Goal: Task Accomplishment & Management: Manage account settings

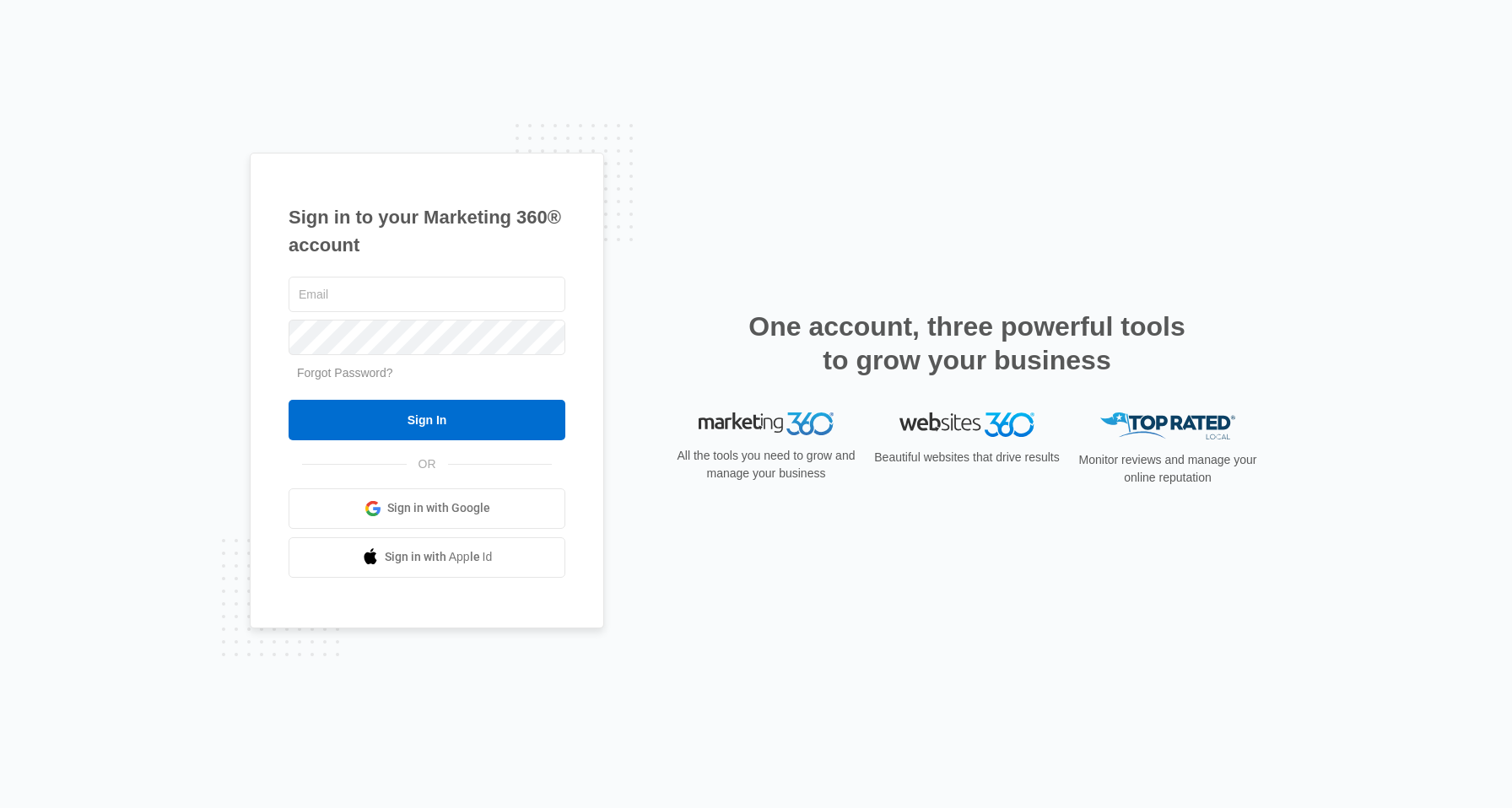
type input "[EMAIL_ADDRESS][DOMAIN_NAME]"
click at [198, 329] on div "Sign in to your Marketing 360® account danmogil@gmail.com Forgot Password? Sign…" at bounding box center [756, 404] width 1512 height 808
click at [373, 424] on input "Sign In" at bounding box center [427, 421] width 277 height 41
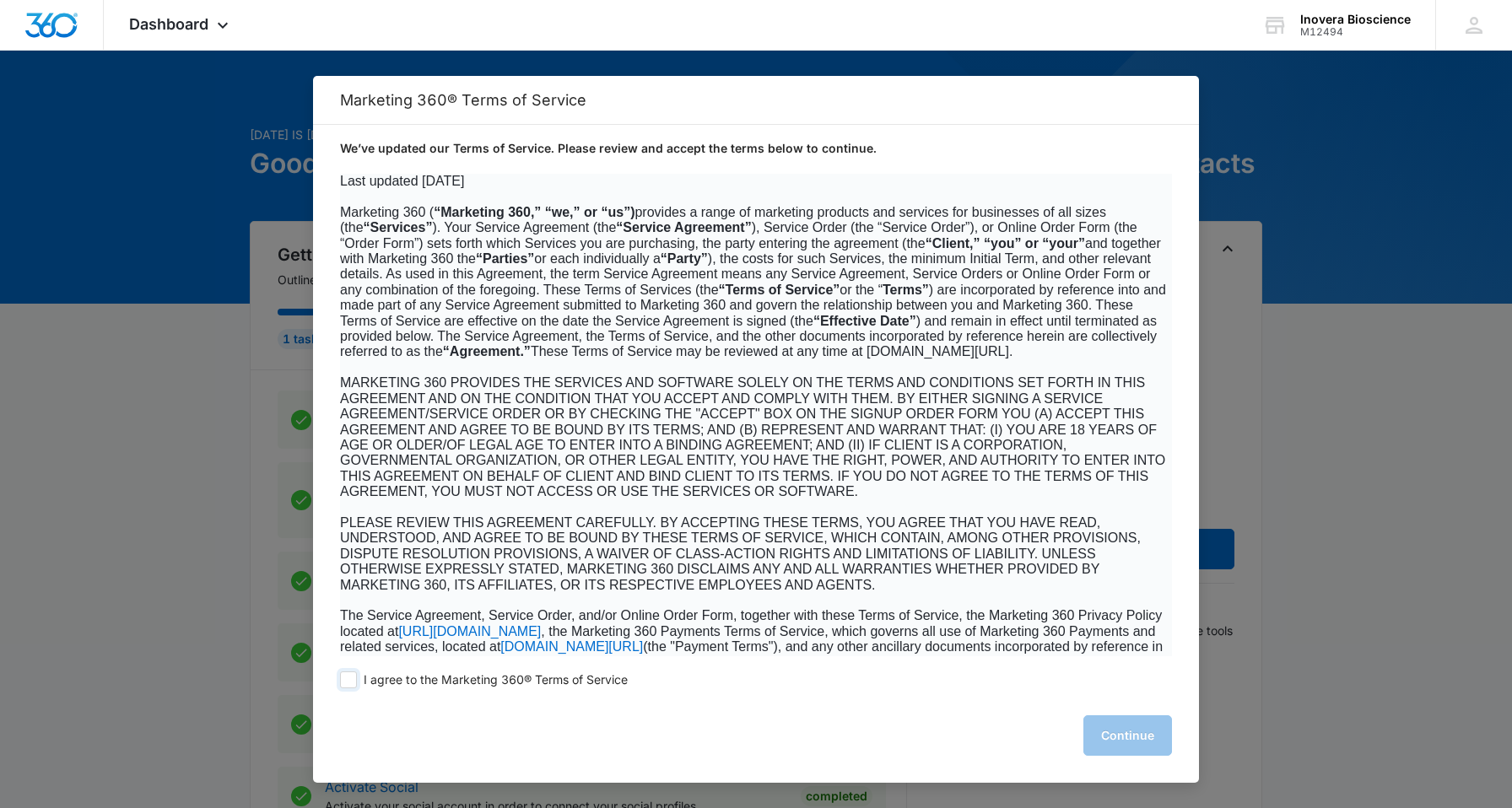
click at [480, 682] on span "I agree to the Marketing 360® Terms of Service" at bounding box center [495, 680] width 264 height 16
click at [357, 682] on input "I agree to the Marketing 360® Terms of Service" at bounding box center [348, 680] width 17 height 17
checkbox input "true"
click at [1124, 737] on button "Continue" at bounding box center [1127, 736] width 89 height 41
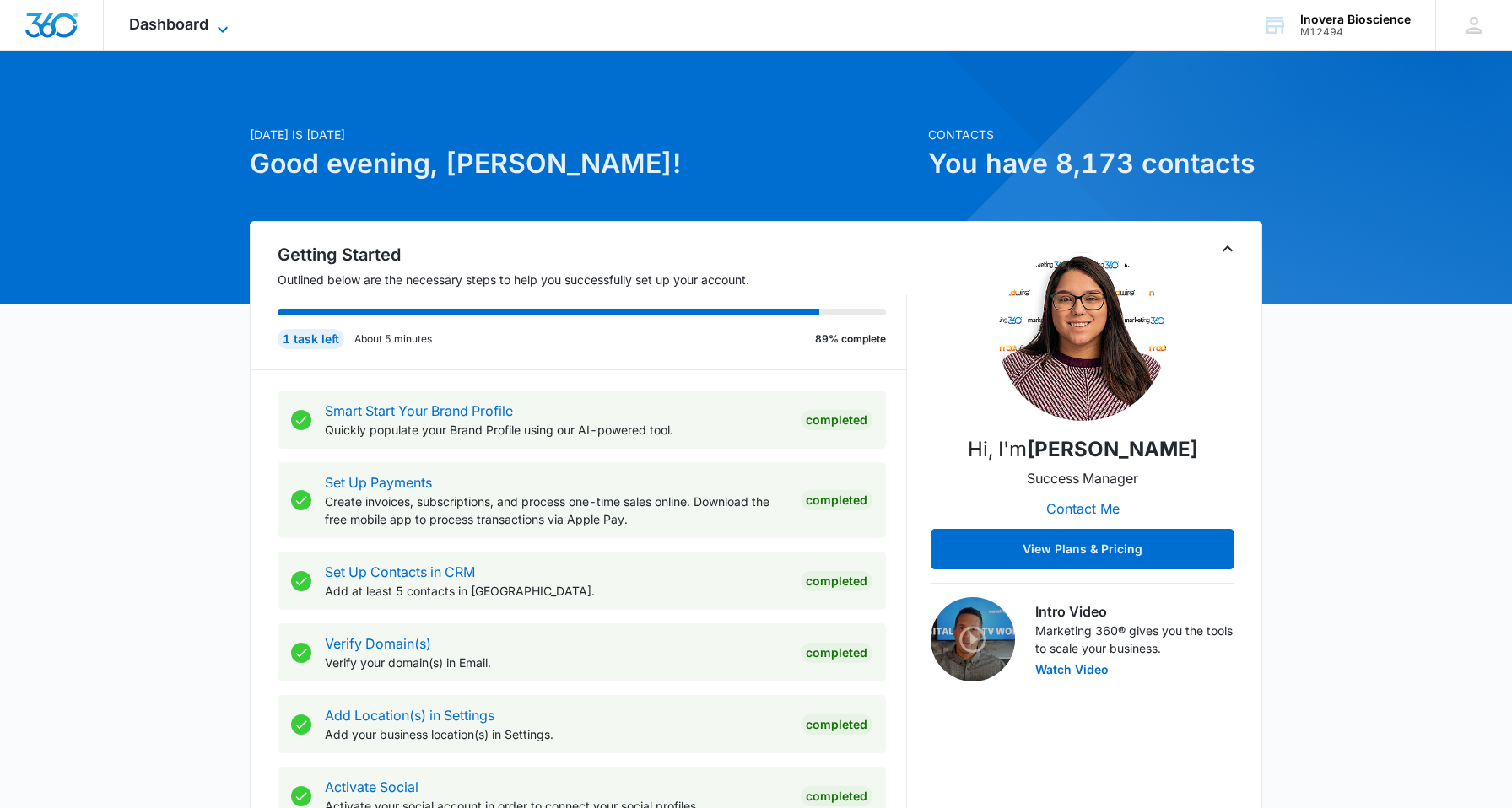
click at [148, 28] on span "Dashboard" at bounding box center [169, 24] width 79 height 18
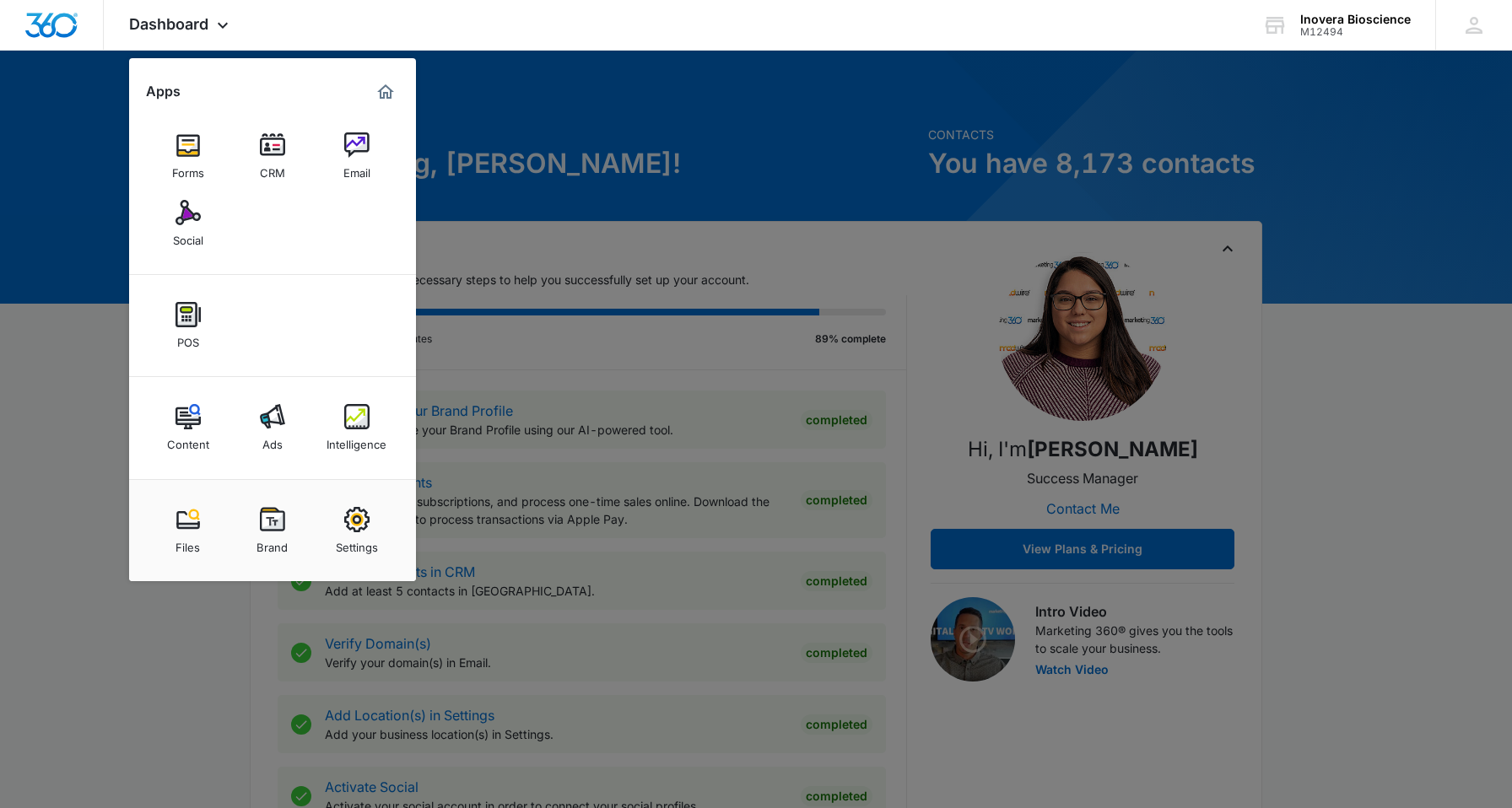
click at [272, 418] on img at bounding box center [272, 417] width 26 height 26
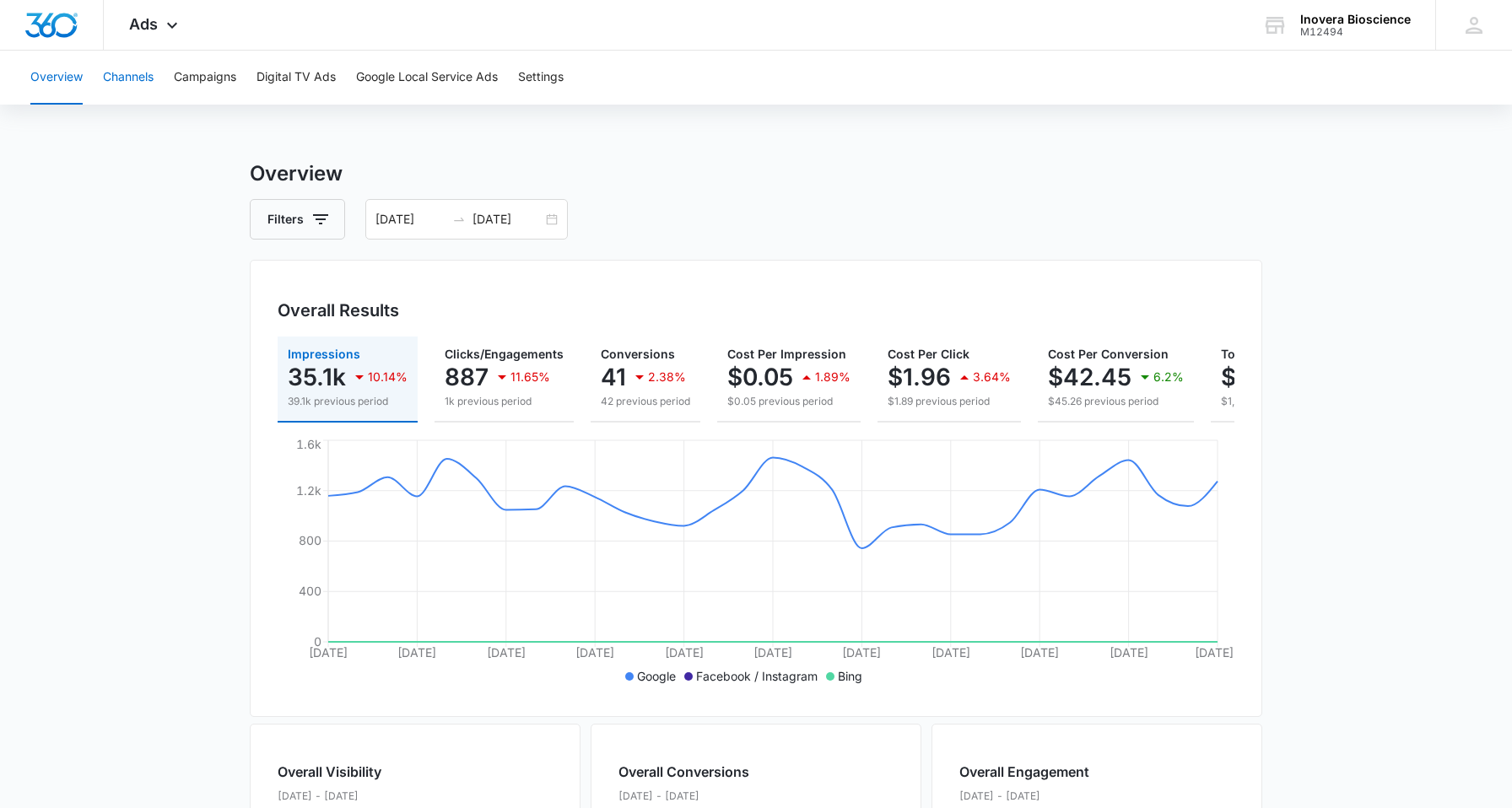
click at [144, 73] on button "Channels" at bounding box center [128, 77] width 50 height 54
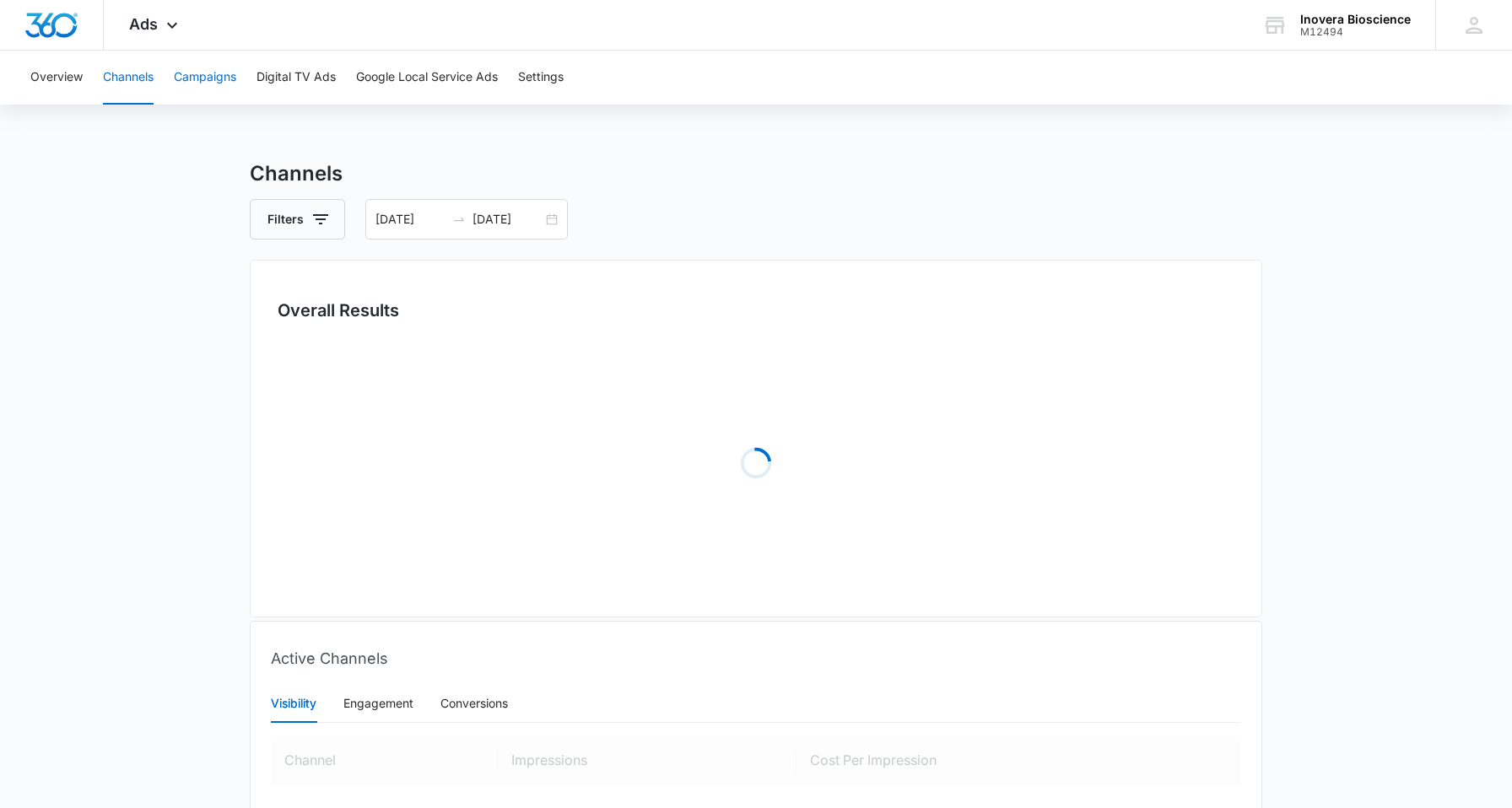
click at [185, 74] on button "Campaigns" at bounding box center [204, 77] width 62 height 54
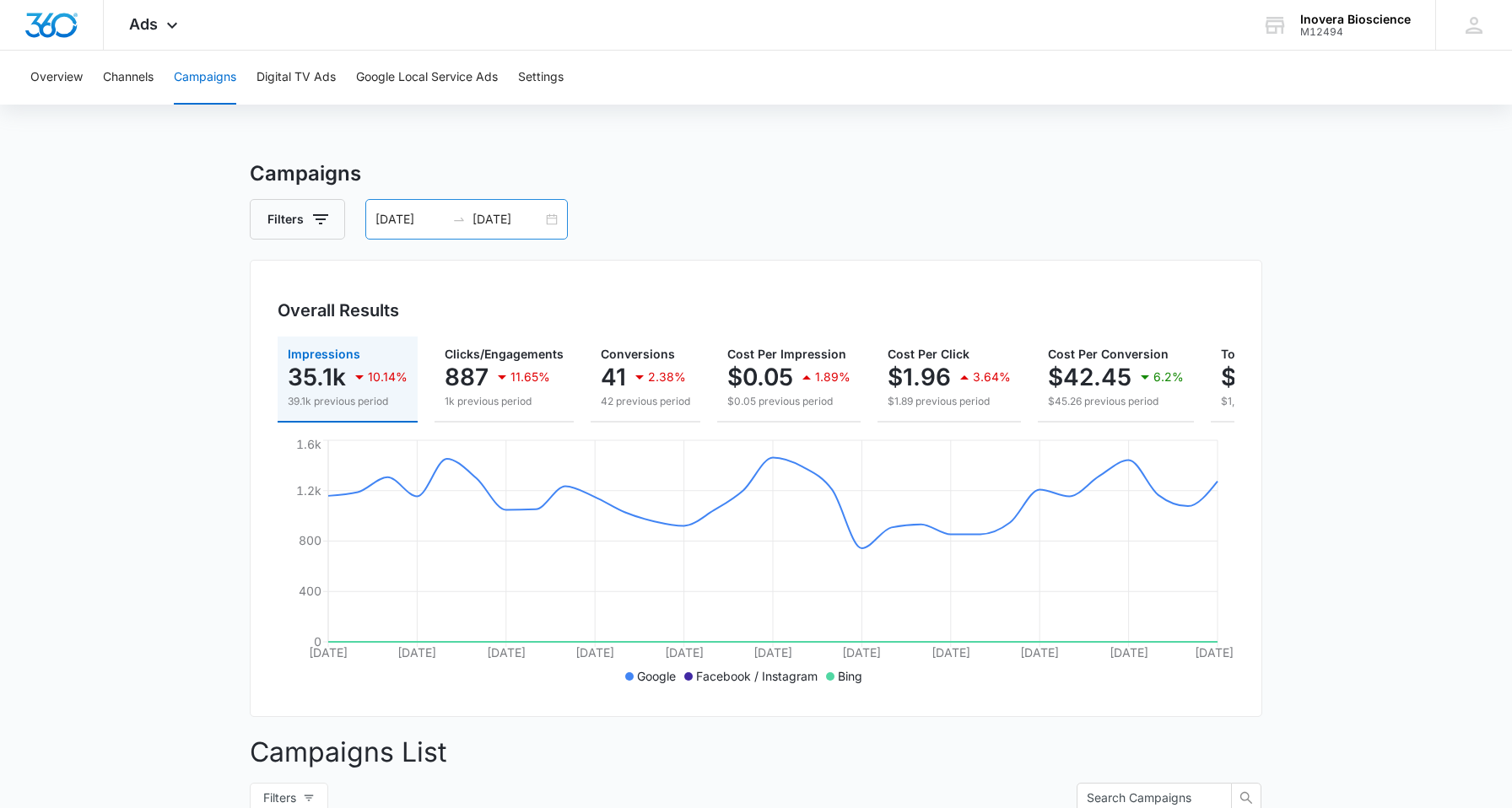
click at [549, 214] on div "[DATE] [DATE]" at bounding box center [467, 220] width 203 height 41
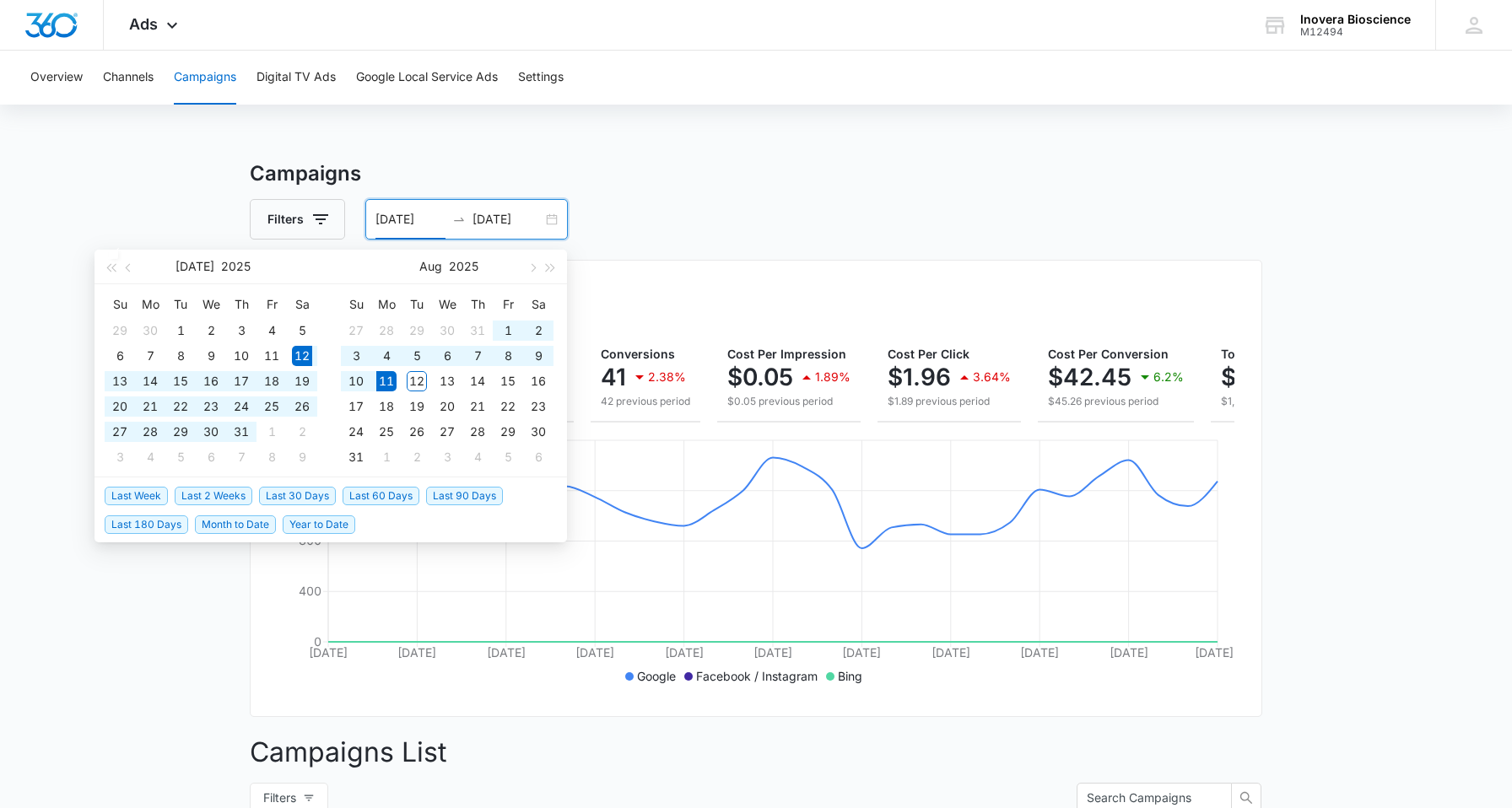
click at [549, 214] on div "[DATE] [DATE]" at bounding box center [467, 220] width 203 height 41
type input "[DATE]"
click at [405, 175] on h3 "Campaigns" at bounding box center [755, 174] width 1012 height 31
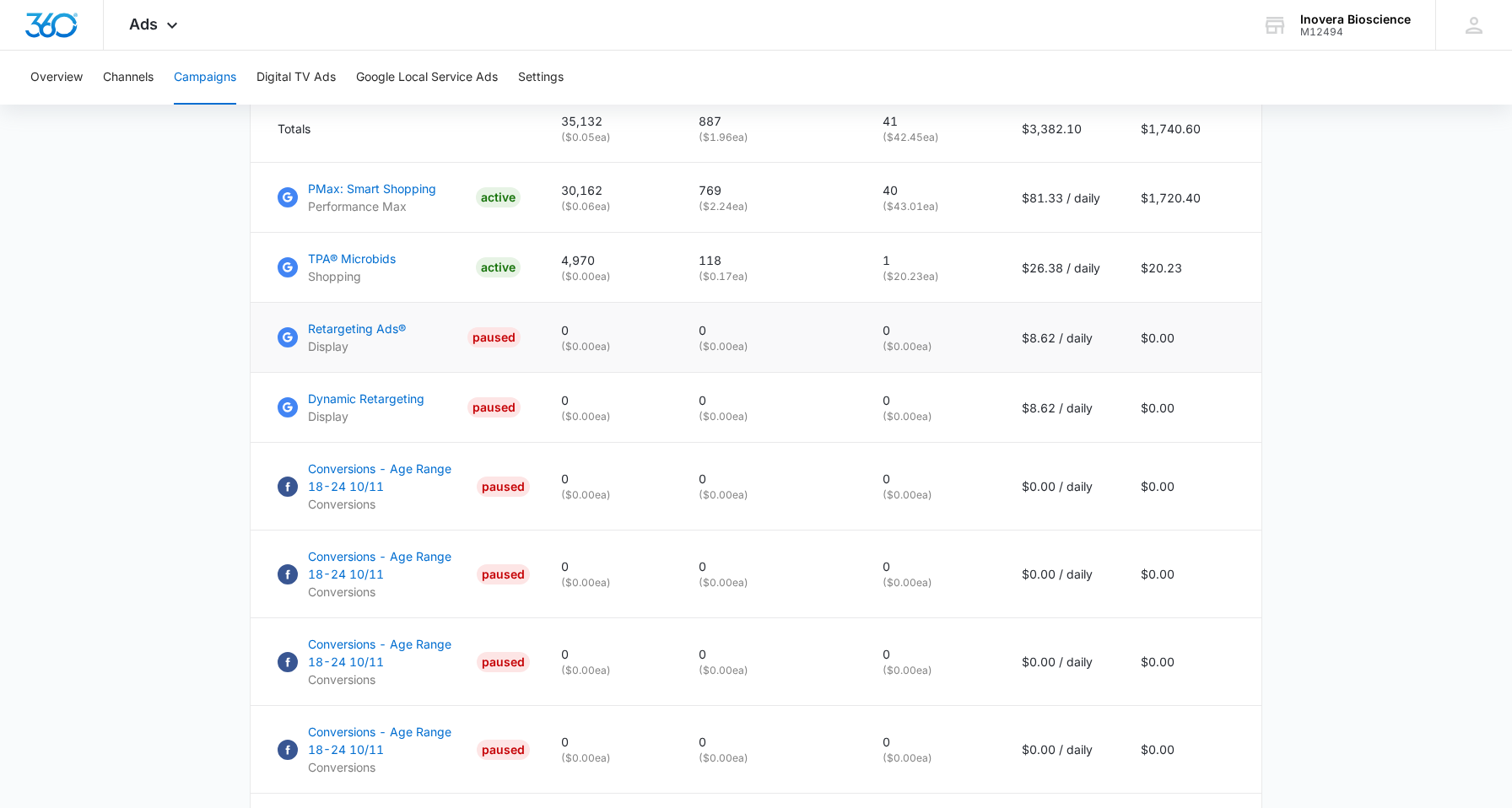
scroll to position [649, 0]
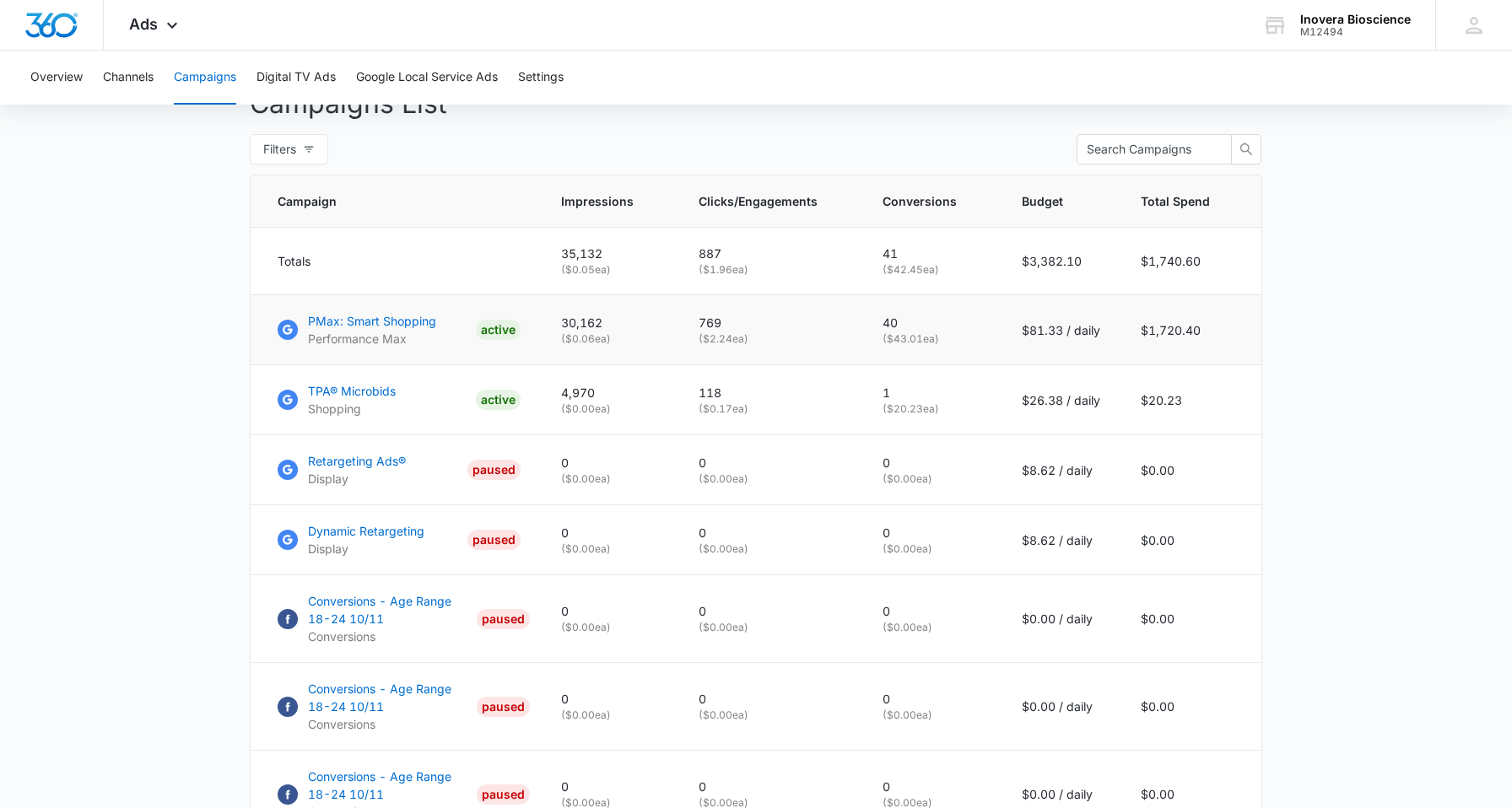
click at [369, 319] on p "PMax: Smart Shopping" at bounding box center [372, 321] width 129 height 18
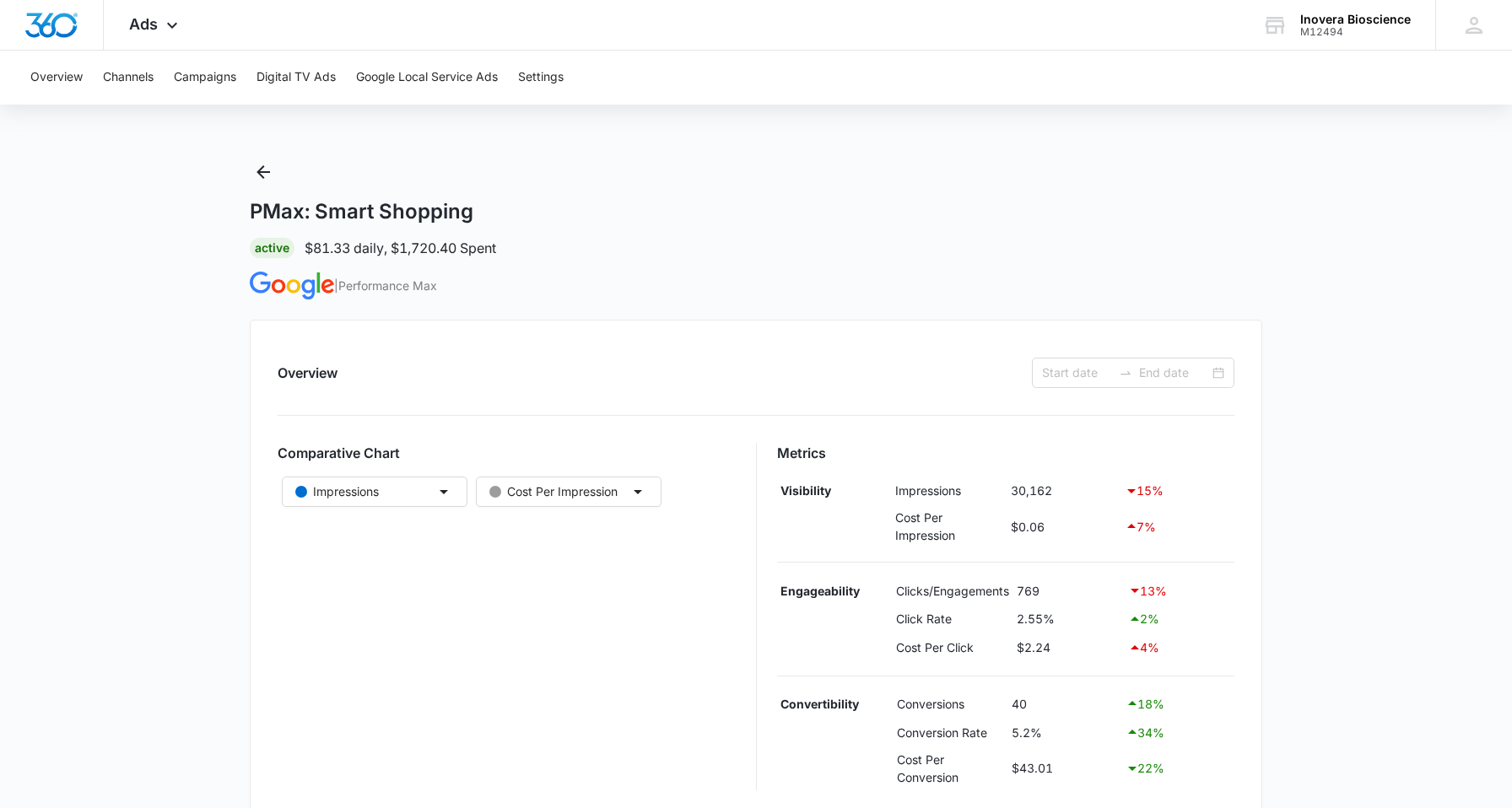
type input "[DATE]"
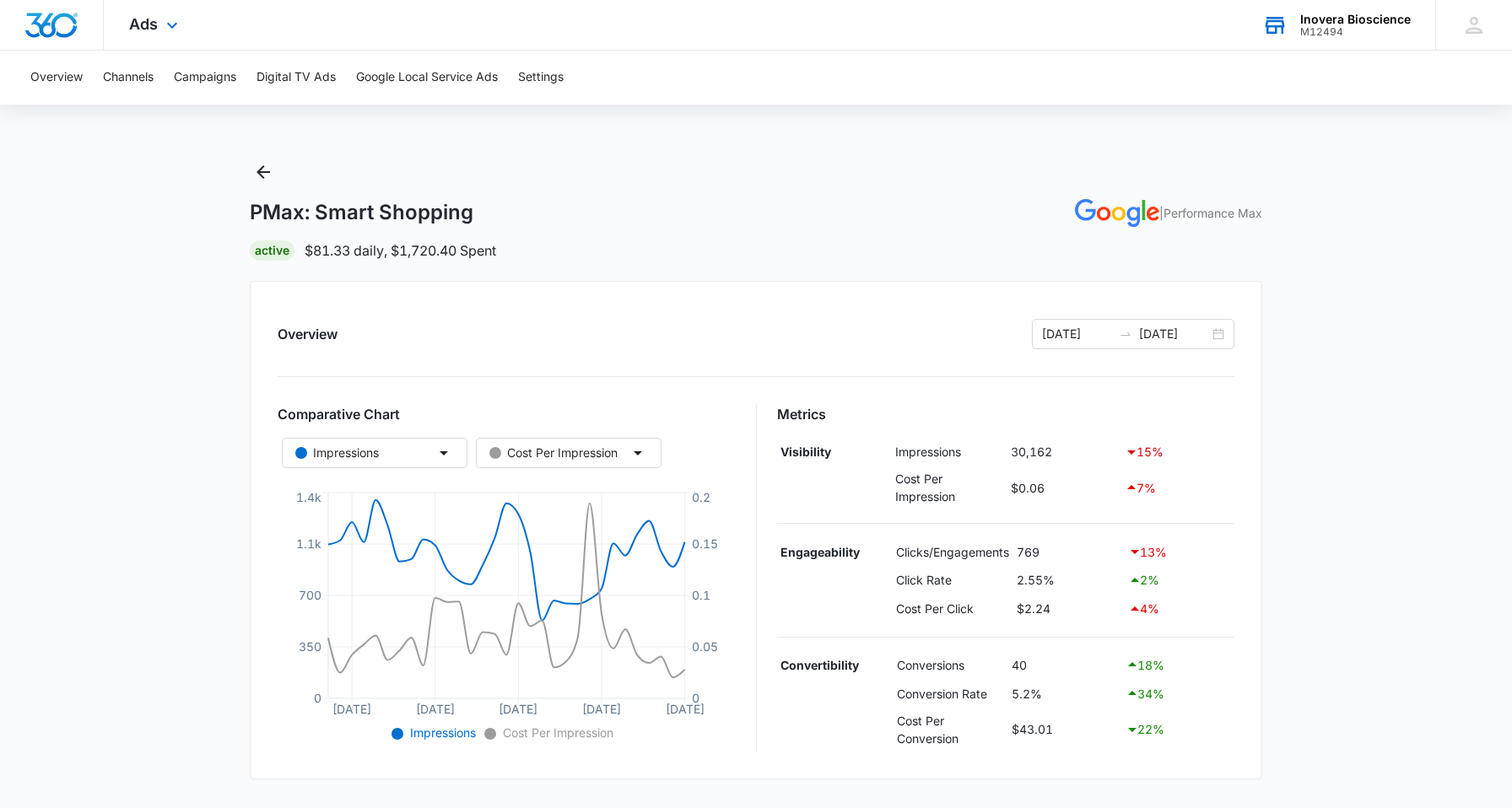
click at [1324, 26] on div "M12494" at bounding box center [1355, 32] width 111 height 12
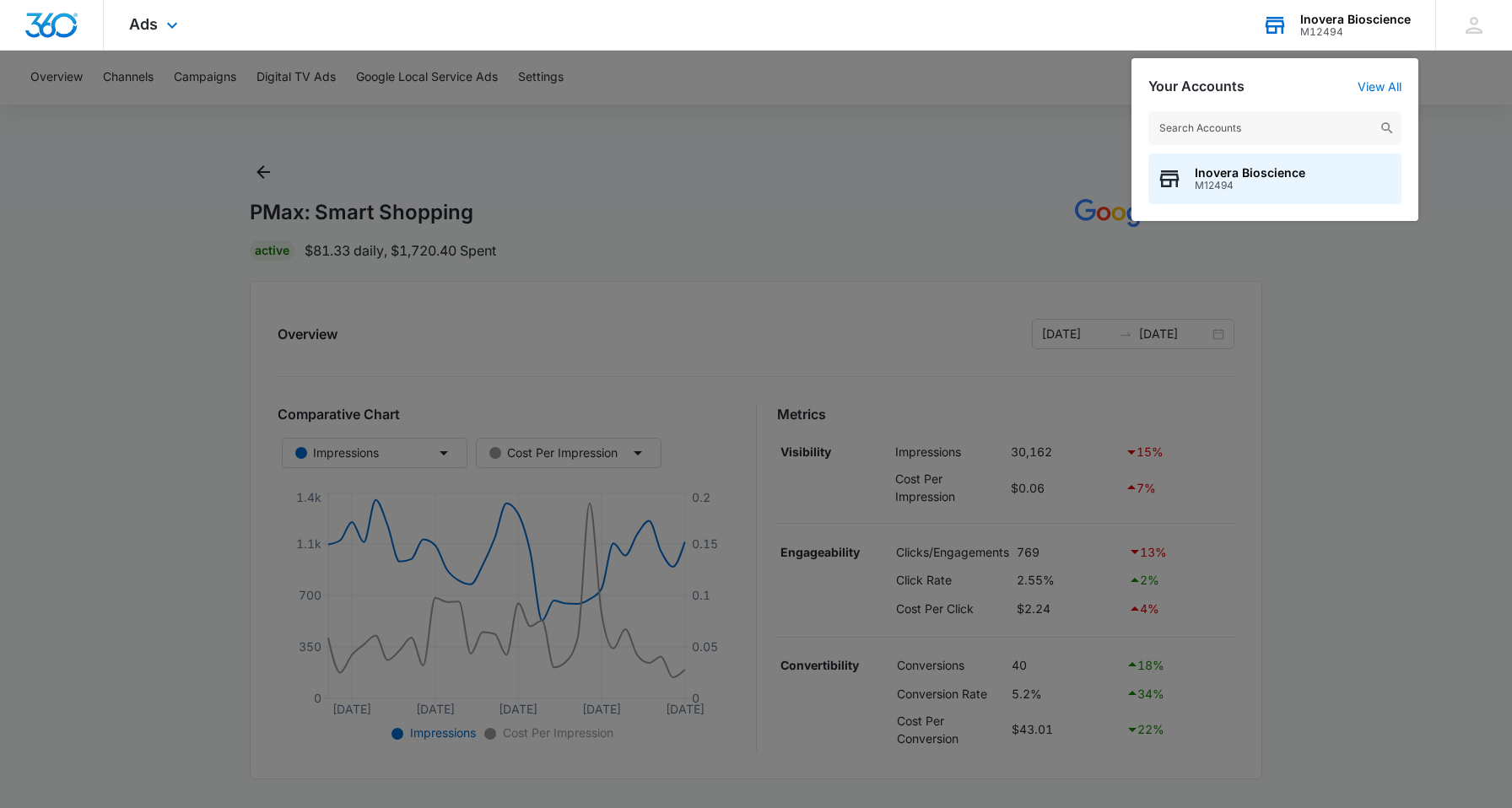
click at [1325, 26] on div "M12494" at bounding box center [1355, 32] width 111 height 12
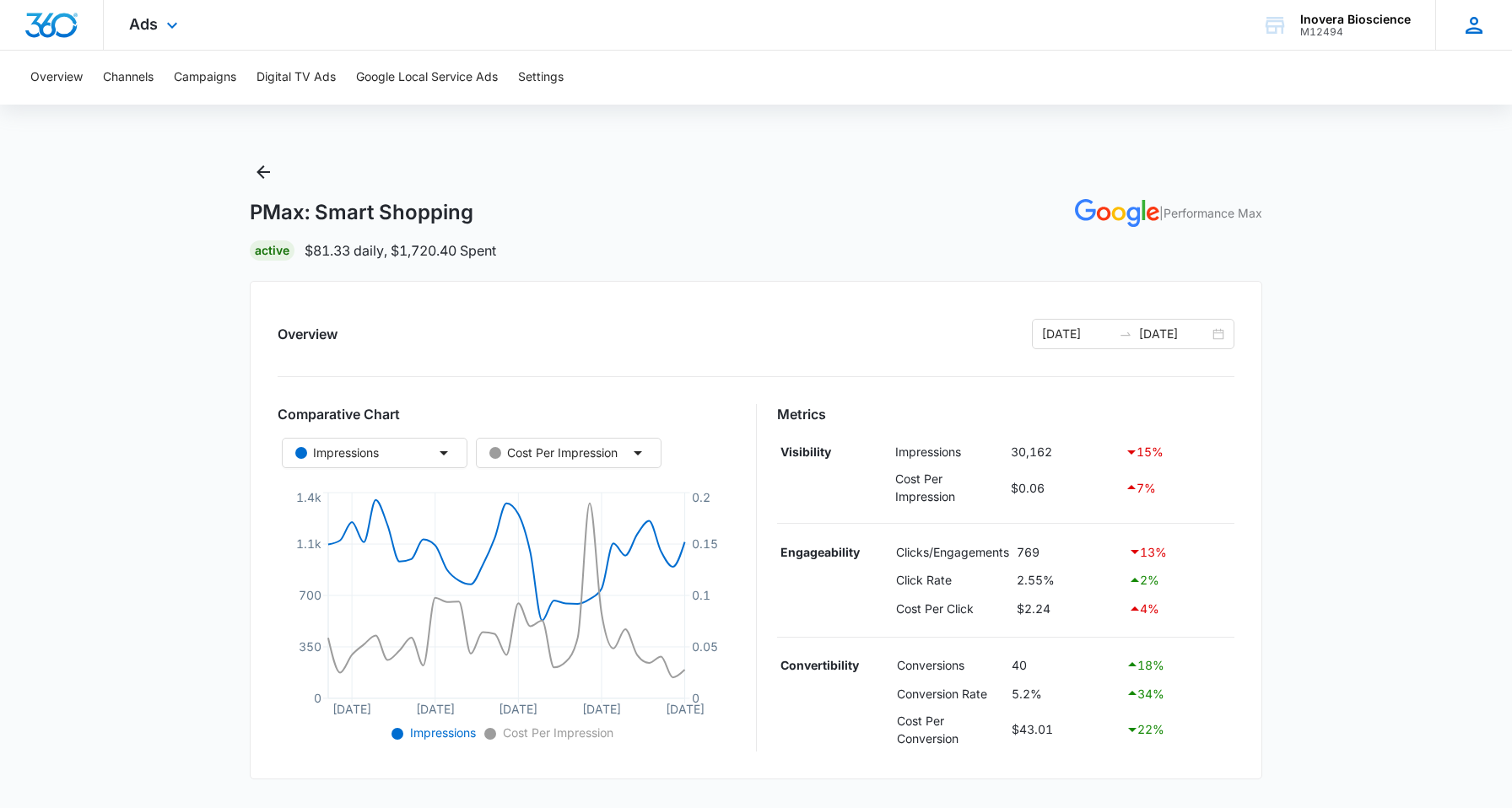
click at [1465, 16] on icon at bounding box center [1474, 26] width 26 height 26
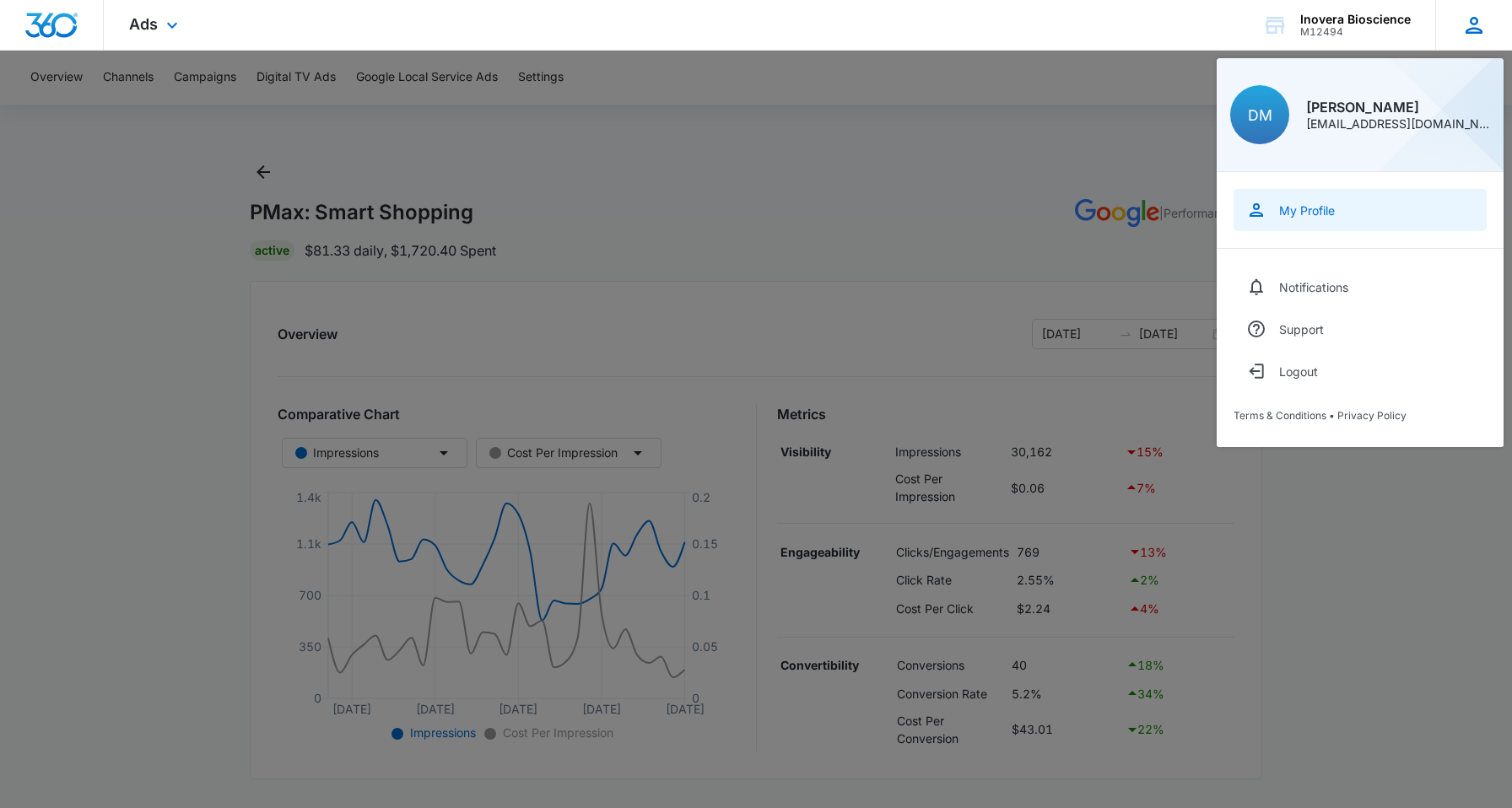
click at [1277, 201] on link "My Profile" at bounding box center [1360, 210] width 253 height 43
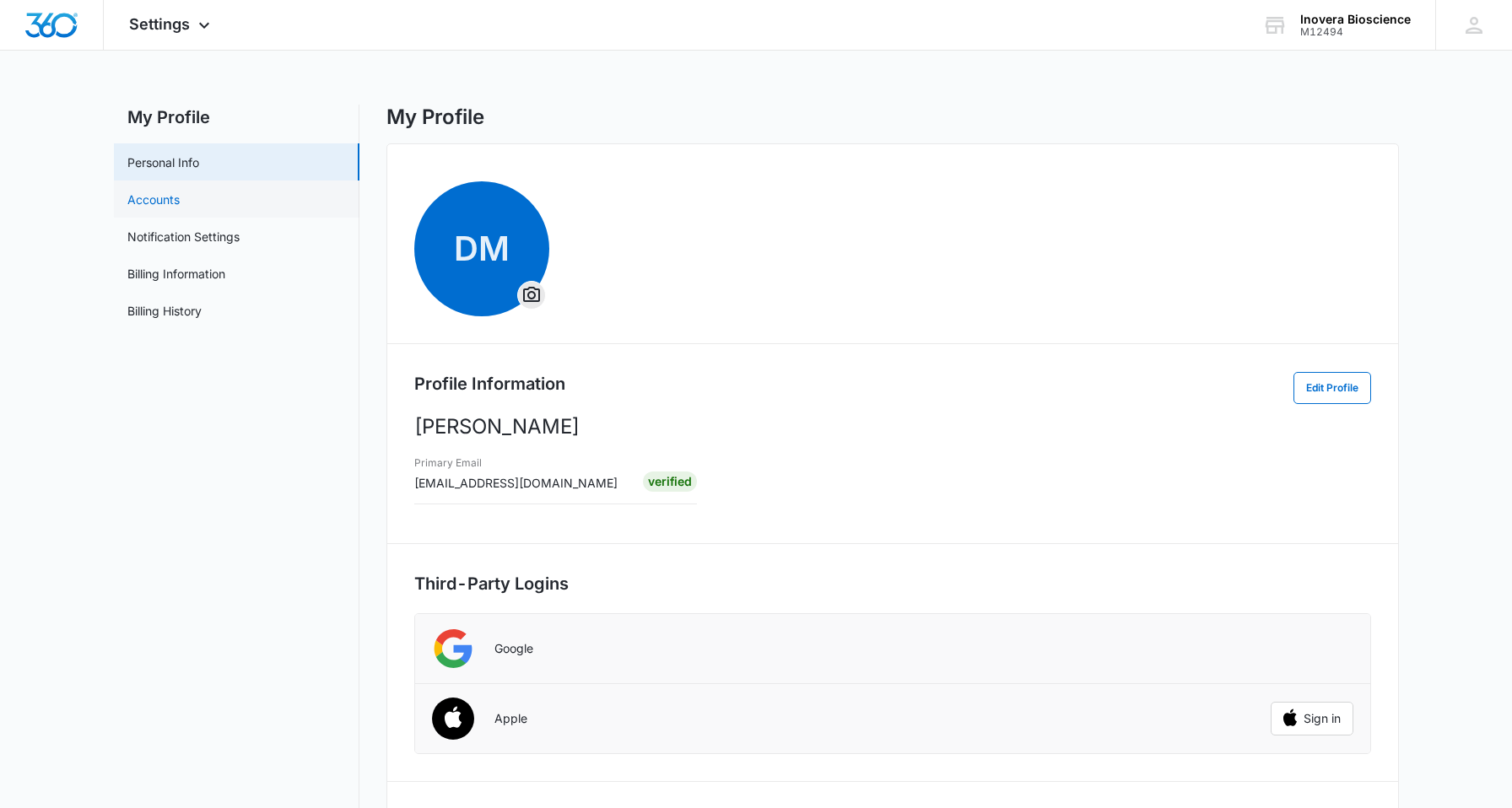
click at [180, 202] on link "Accounts" at bounding box center [153, 199] width 52 height 18
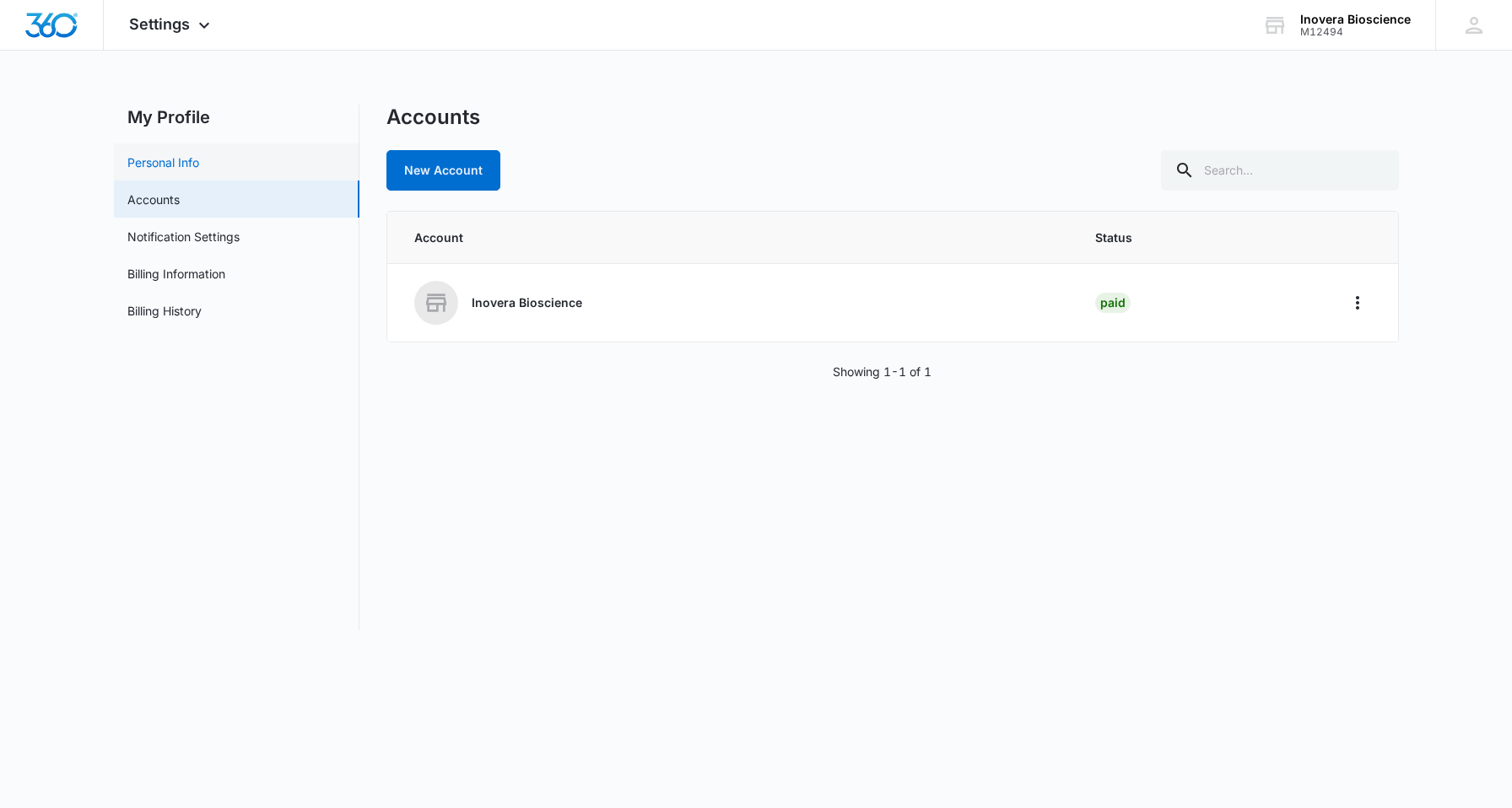
click at [199, 153] on link "Personal Info" at bounding box center [163, 162] width 72 height 18
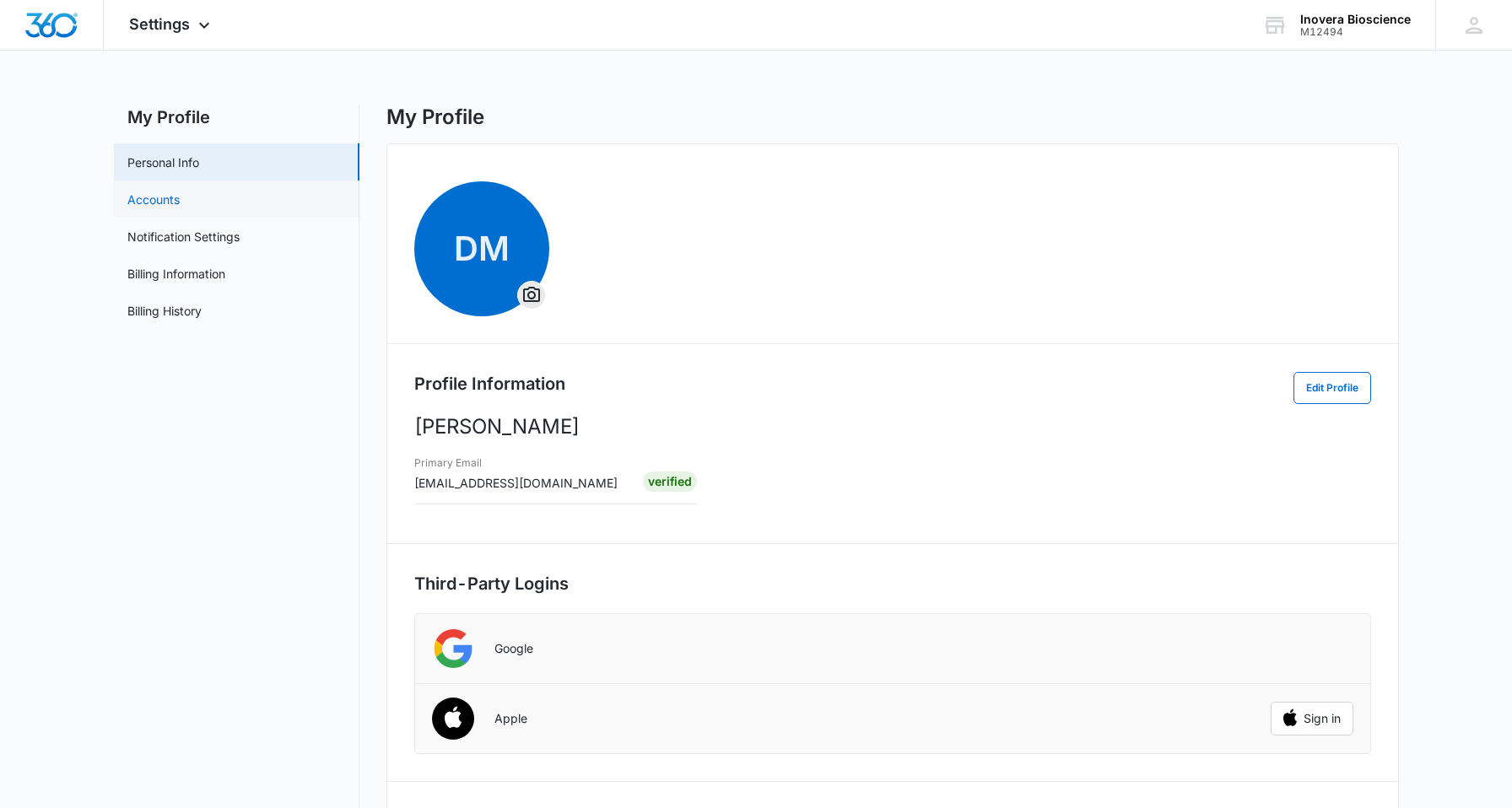
click at [180, 203] on link "Accounts" at bounding box center [153, 199] width 52 height 18
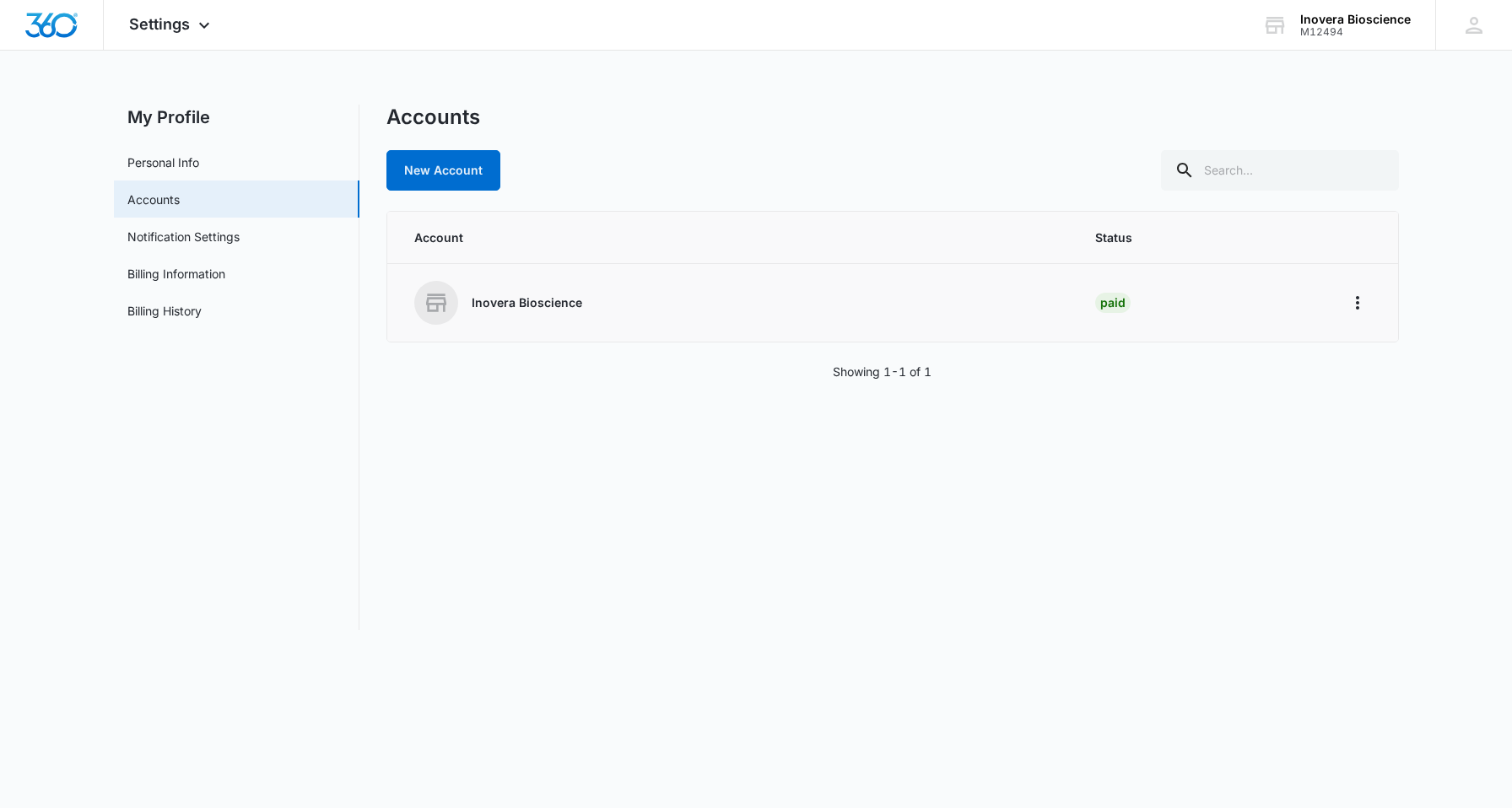
click at [541, 312] on div "Inovera Bioscience" at bounding box center [735, 303] width 641 height 44
click at [1347, 312] on button "Home" at bounding box center [1358, 303] width 27 height 27
click at [1349, 306] on icon "Home" at bounding box center [1357, 303] width 20 height 20
click at [1361, 326] on div "Go to Dashboard" at bounding box center [1422, 350] width 156 height 54
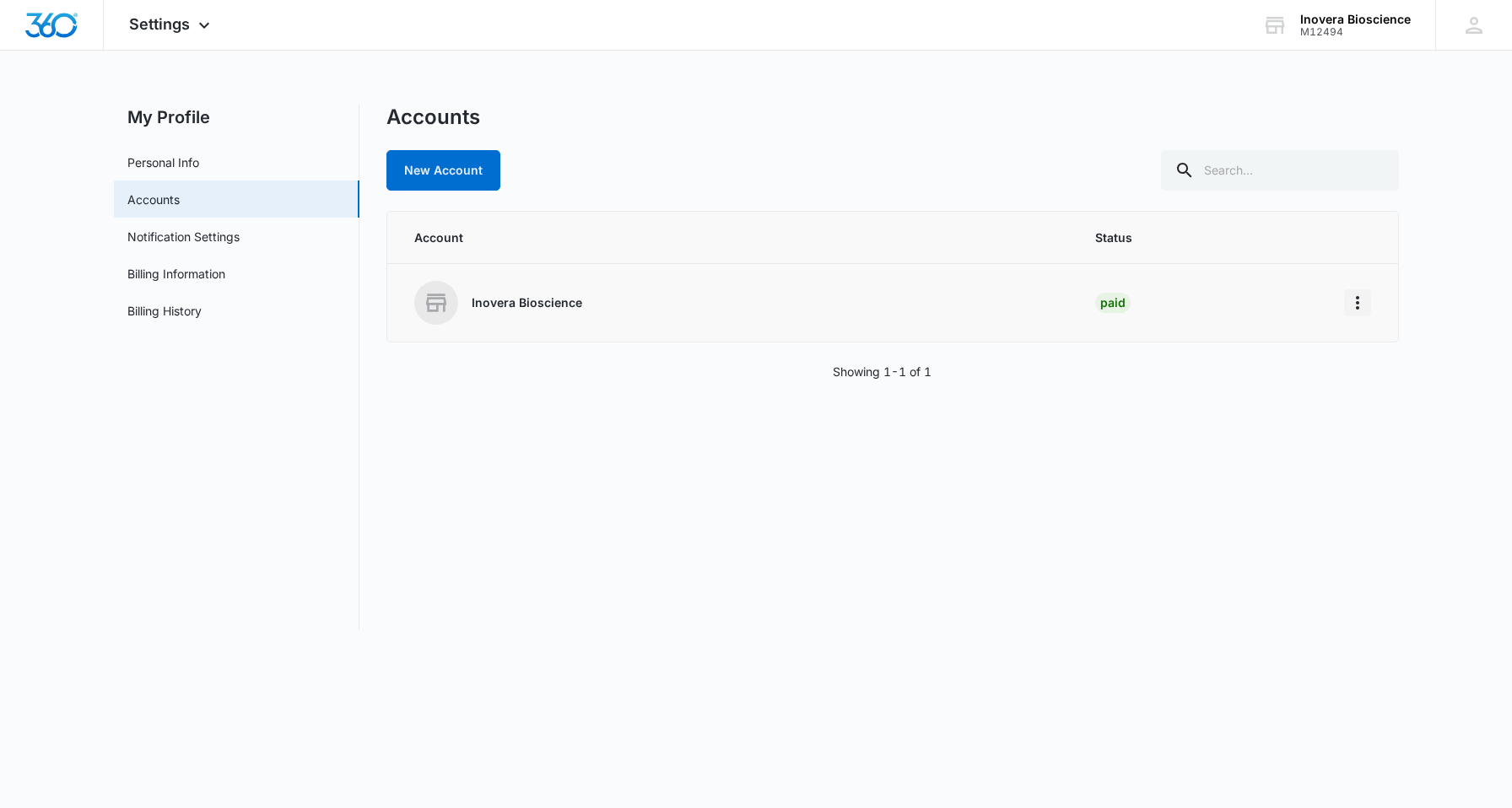
click at [1356, 309] on icon "Home" at bounding box center [1357, 303] width 20 height 20
click at [1362, 341] on button "Go to Dashboard" at bounding box center [1422, 350] width 154 height 26
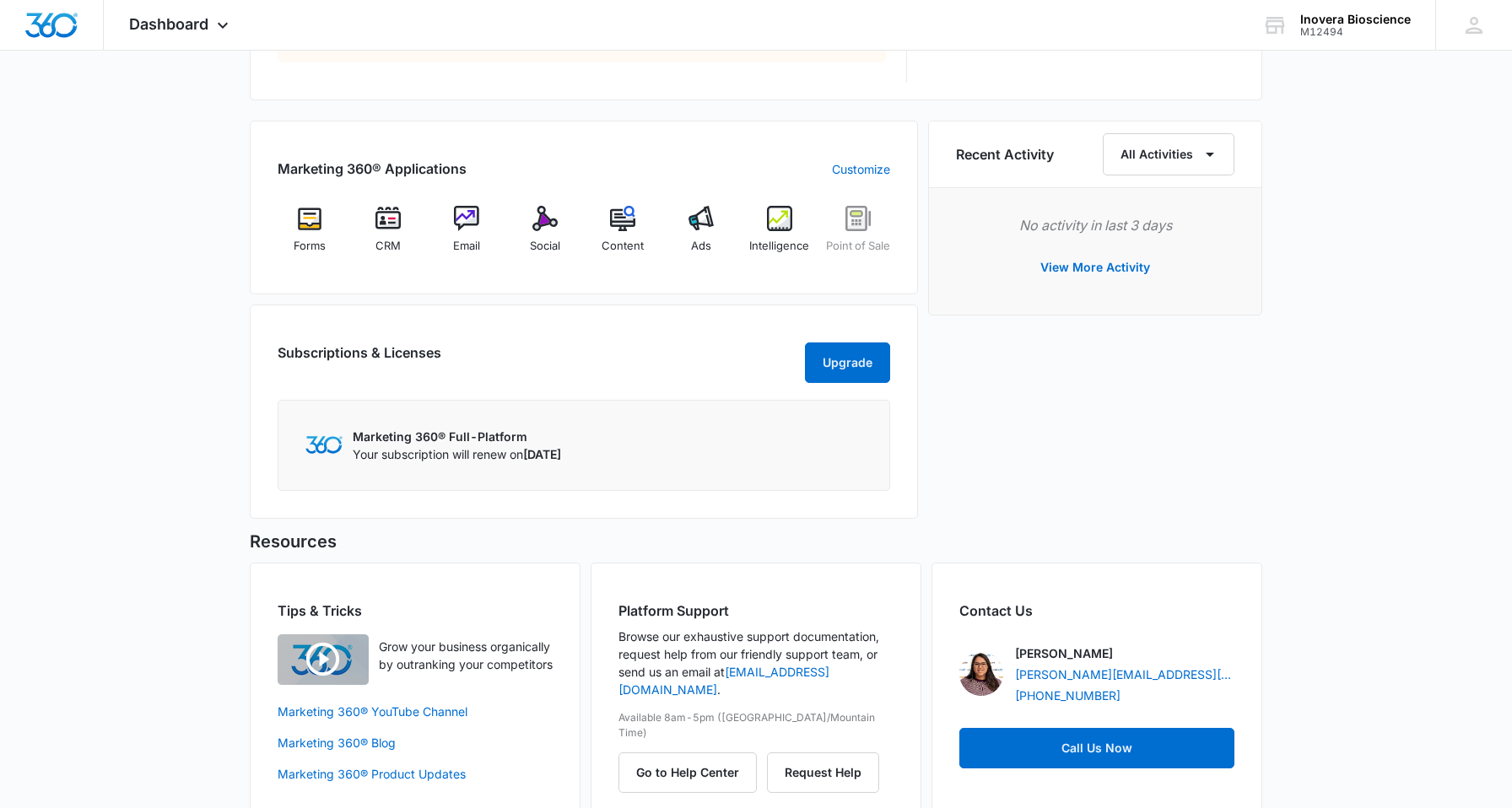
scroll to position [969, 0]
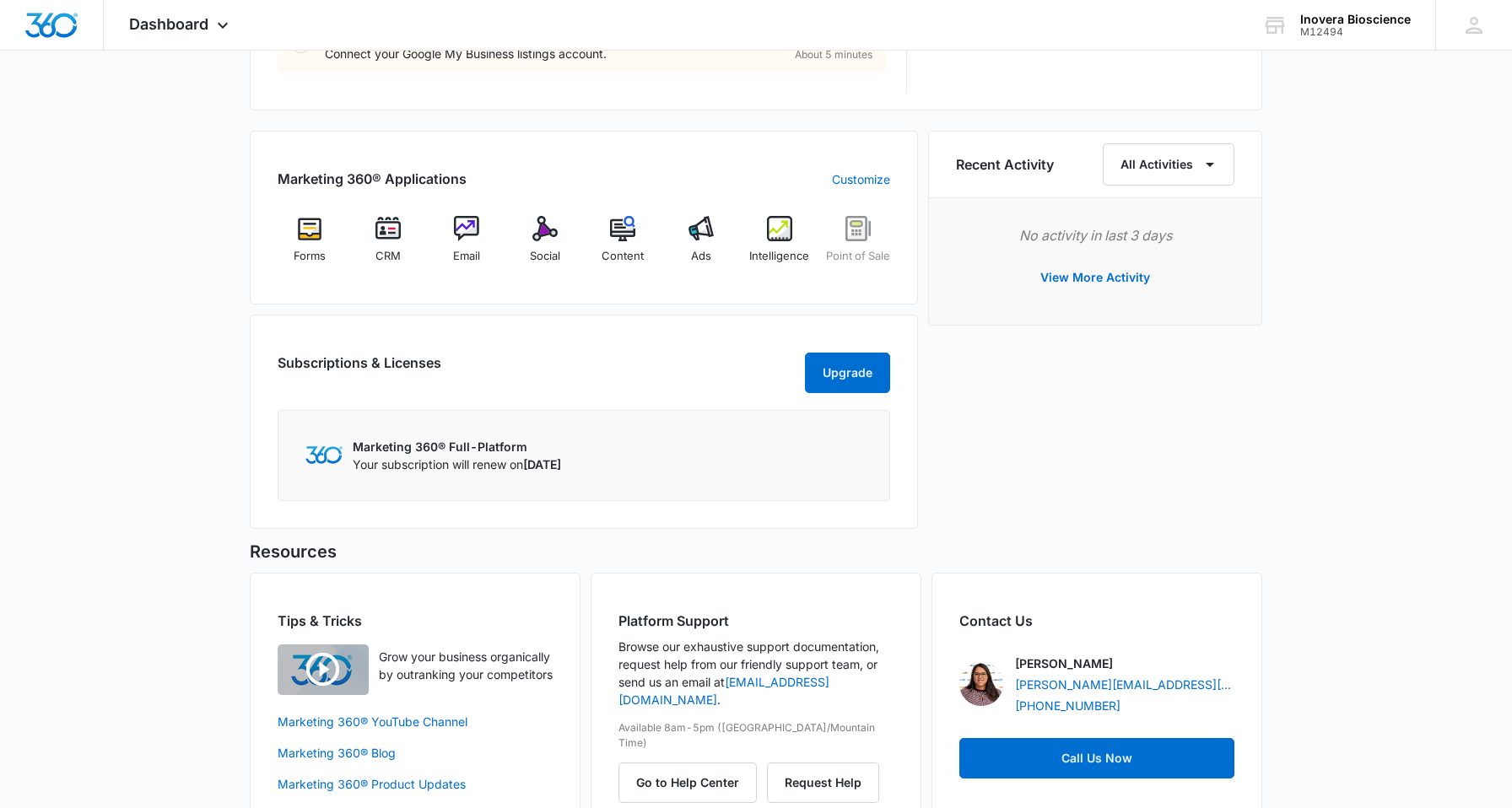
click at [696, 206] on div "Marketing 360® Applications Customize Forms CRM Email Social Content Ads Intell…" at bounding box center [583, 218] width 668 height 174
click at [696, 228] on img at bounding box center [702, 229] width 26 height 26
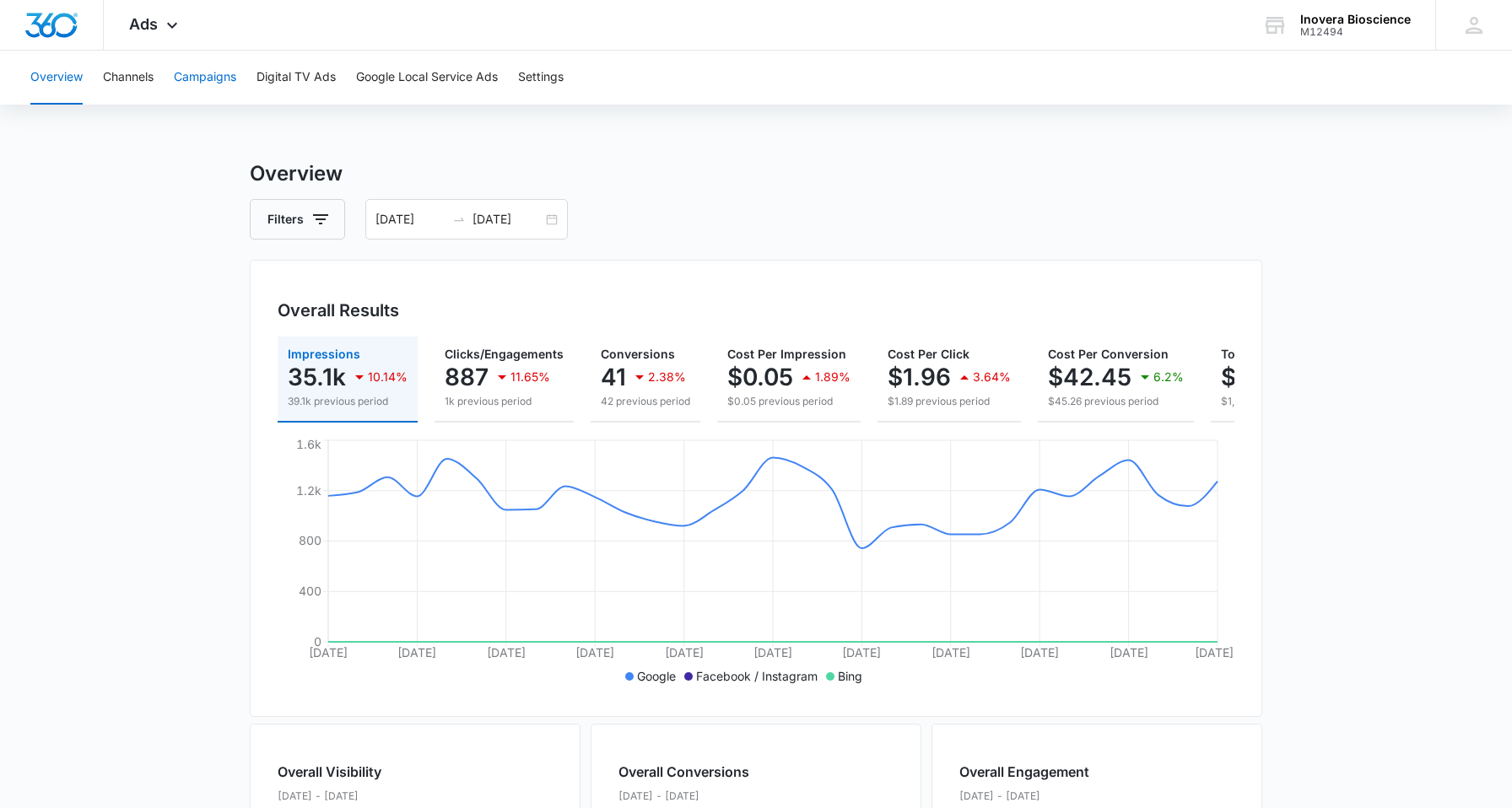
click at [220, 78] on button "Campaigns" at bounding box center [204, 77] width 62 height 54
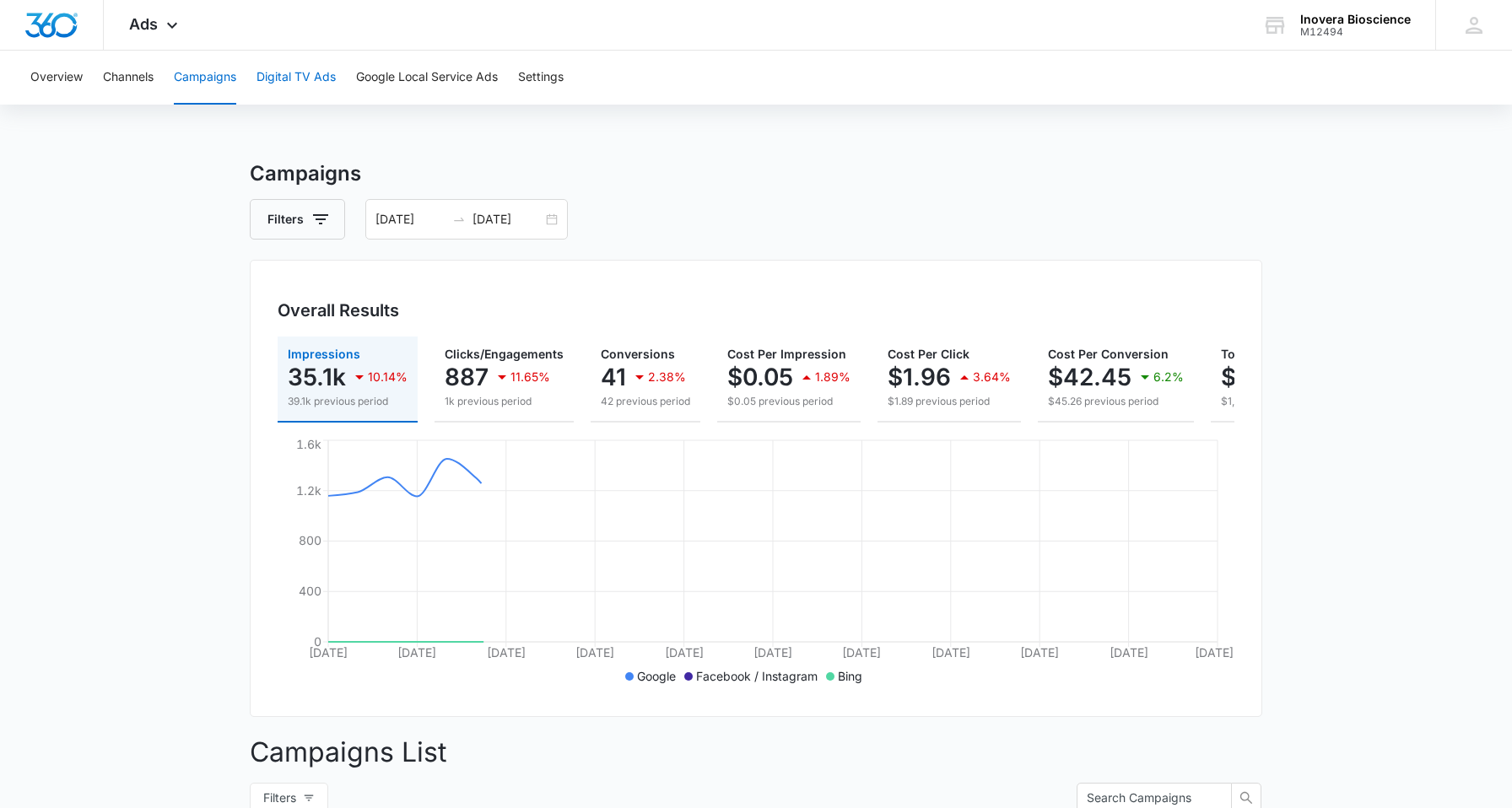
click at [293, 66] on button "Digital TV Ads" at bounding box center [295, 77] width 79 height 54
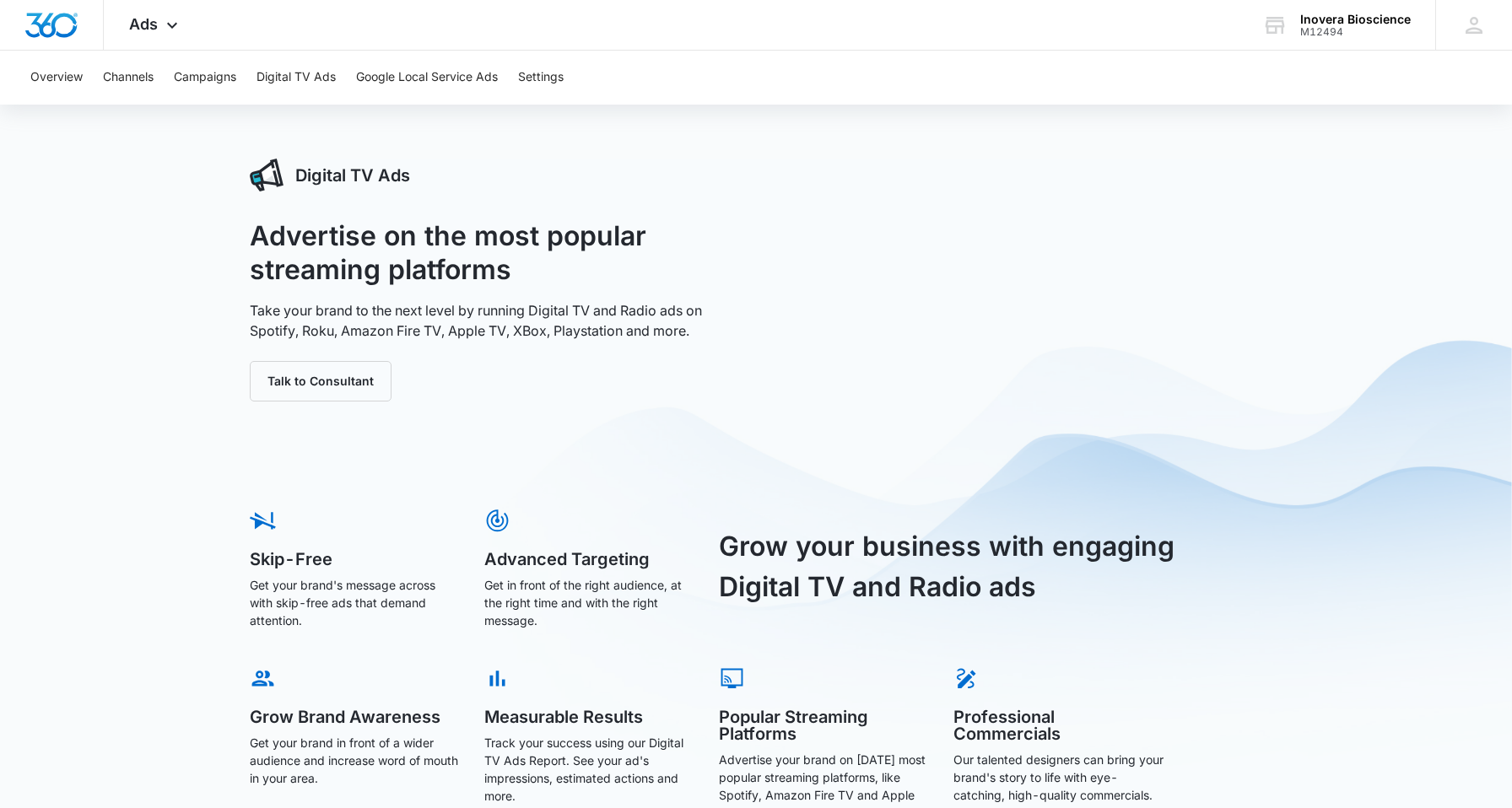
click at [163, 71] on div "Overview Channels Campaigns Digital TV Ads Google Local Service Ads Settings" at bounding box center [756, 77] width 1471 height 54
click at [140, 74] on button "Channels" at bounding box center [128, 77] width 50 height 54
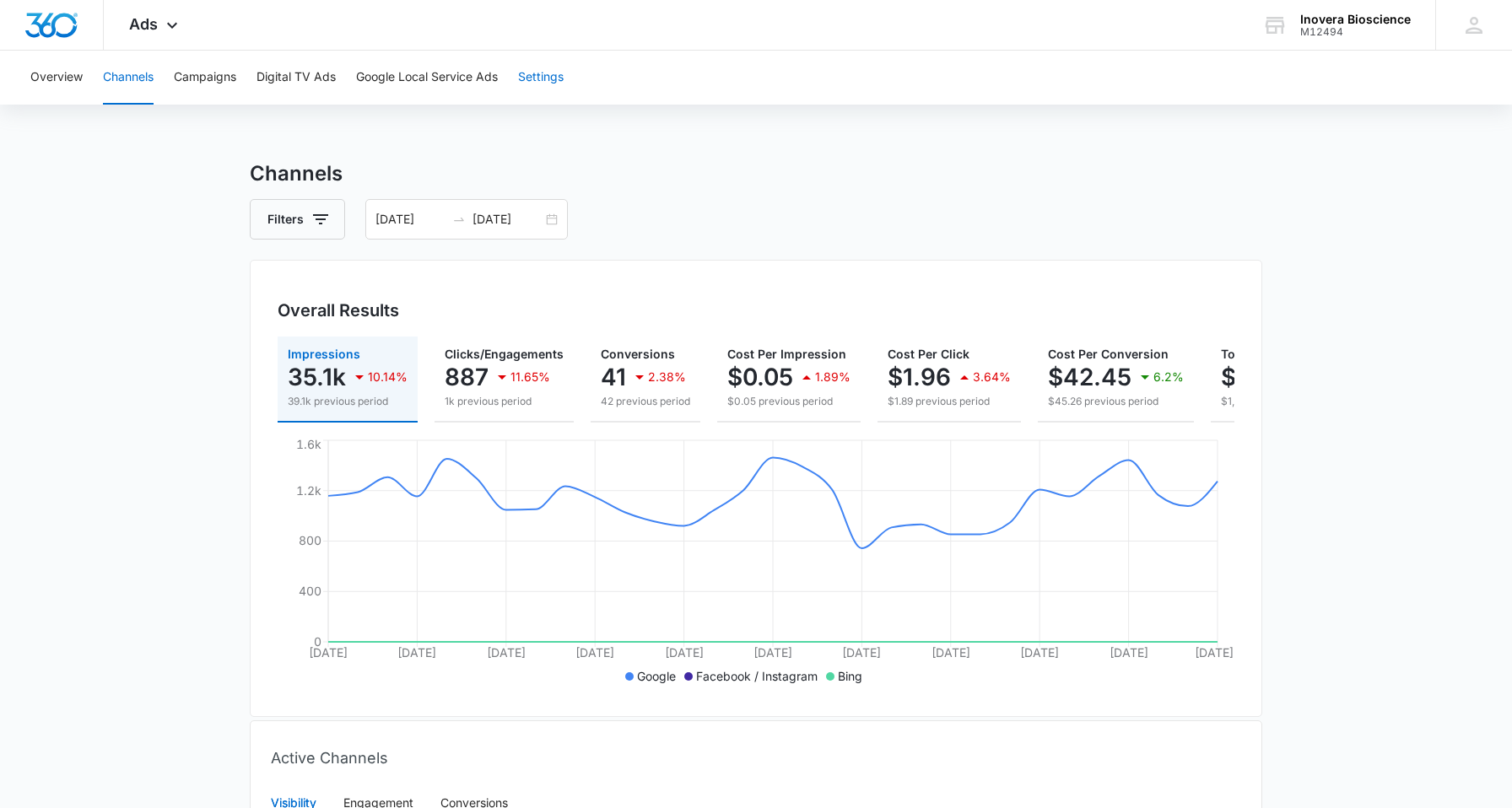
click at [536, 74] on button "Settings" at bounding box center [541, 77] width 46 height 54
